Goal: Check status: Check status

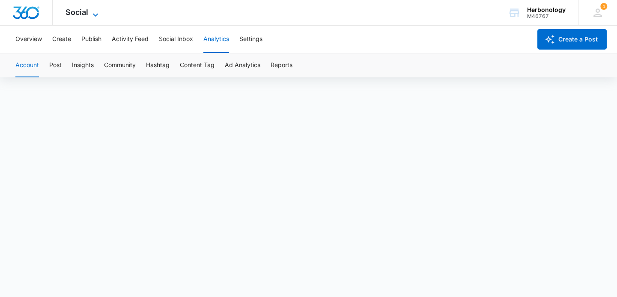
click at [67, 9] on span "Social" at bounding box center [76, 12] width 23 height 9
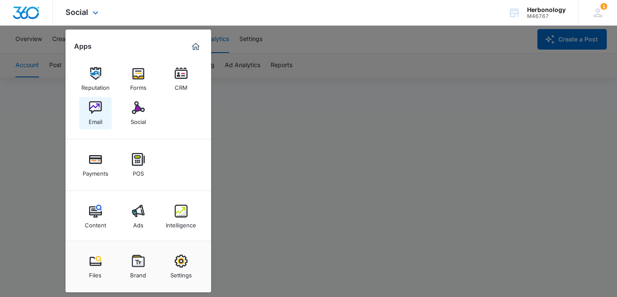
click at [102, 109] on link "Email" at bounding box center [95, 113] width 33 height 33
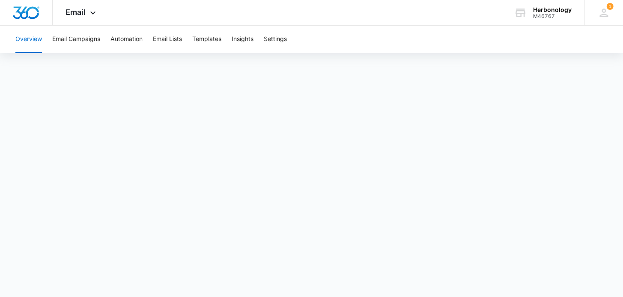
click at [30, 43] on button "Overview" at bounding box center [28, 39] width 27 height 27
